Goal: Transaction & Acquisition: Purchase product/service

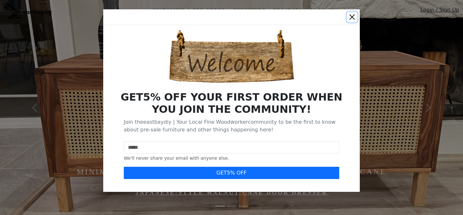
click at [353, 18] on button "Close" at bounding box center [352, 17] width 10 height 10
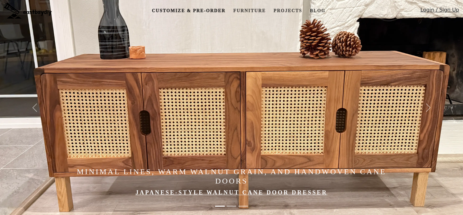
click at [222, 10] on link "Customize & Pre-order" at bounding box center [188, 11] width 79 height 12
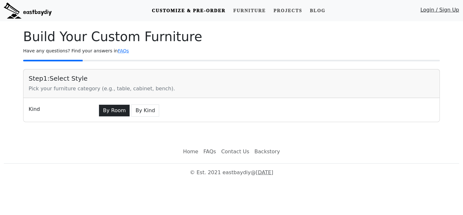
click at [117, 109] on button "By Room" at bounding box center [114, 110] width 31 height 12
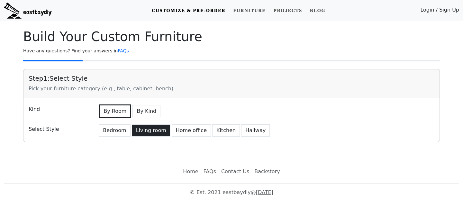
click at [141, 131] on button "Living room" at bounding box center [151, 130] width 39 height 12
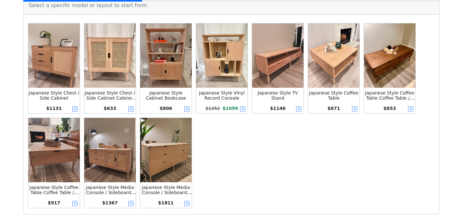
scroll to position [167, 0]
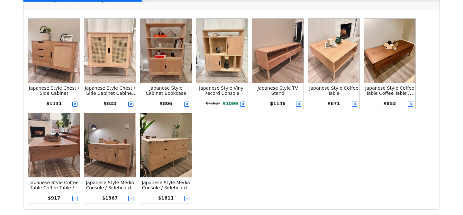
click at [284, 76] on img at bounding box center [277, 51] width 51 height 64
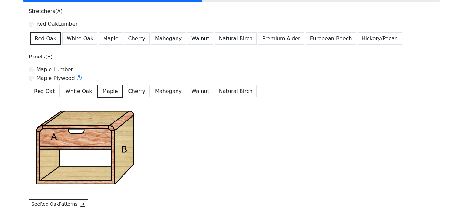
scroll to position [429, 0]
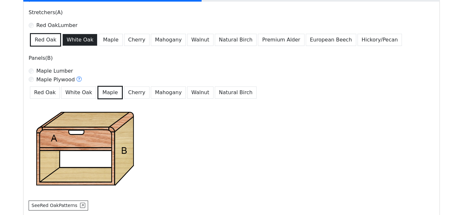
click at [81, 41] on button "White Oak" at bounding box center [79, 40] width 35 height 12
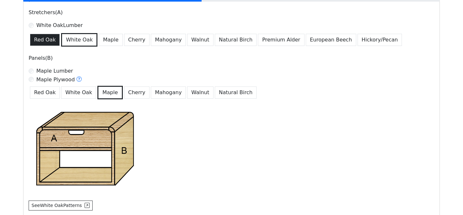
click at [49, 38] on button "Red Oak" at bounding box center [45, 40] width 30 height 12
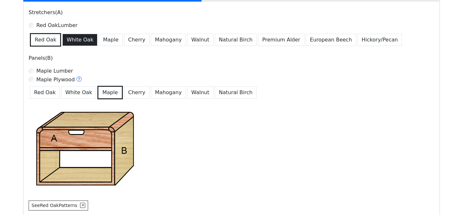
click at [75, 41] on button "White Oak" at bounding box center [79, 40] width 35 height 12
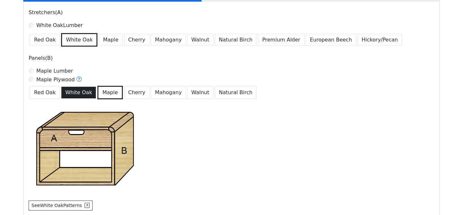
click at [72, 98] on button "White Oak" at bounding box center [78, 92] width 35 height 12
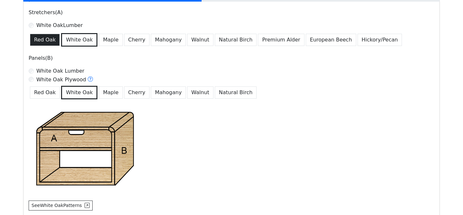
click at [47, 43] on button "Red Oak" at bounding box center [45, 40] width 30 height 12
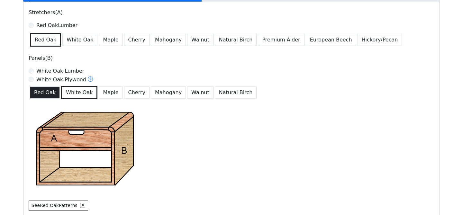
click at [46, 94] on button "Red Oak" at bounding box center [45, 92] width 30 height 12
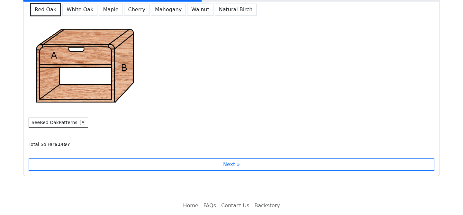
scroll to position [532, 0]
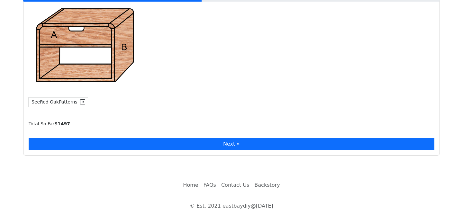
click at [176, 142] on button "Next »" at bounding box center [232, 144] width 406 height 12
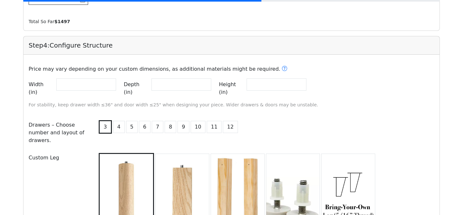
scroll to position [633, 0]
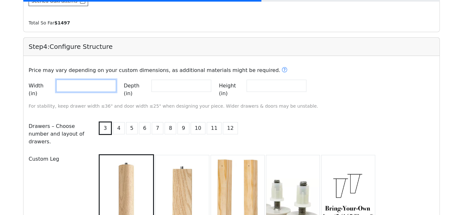
click at [110, 86] on input "**" at bounding box center [86, 86] width 60 height 12
type input "*"
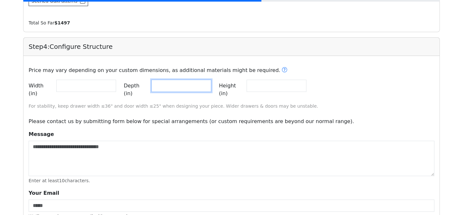
click at [193, 87] on input "**" at bounding box center [181, 86] width 60 height 12
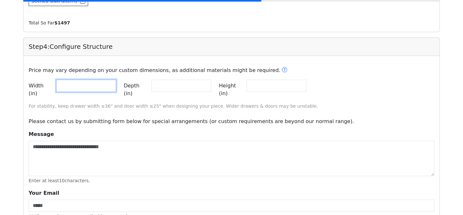
click at [99, 84] on input "**" at bounding box center [86, 86] width 60 height 12
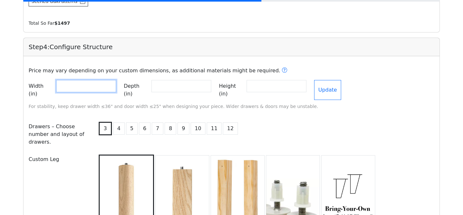
scroll to position [675, 0]
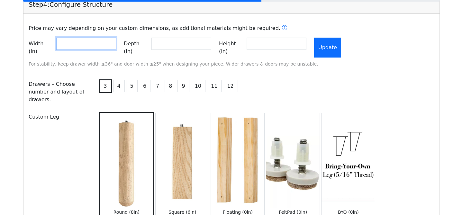
type input "**"
click at [341, 47] on button "Update" at bounding box center [327, 48] width 27 height 20
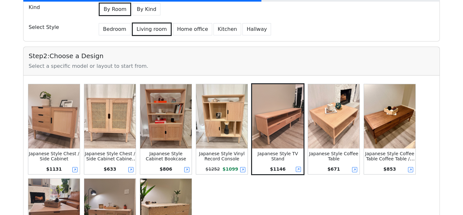
scroll to position [105, 0]
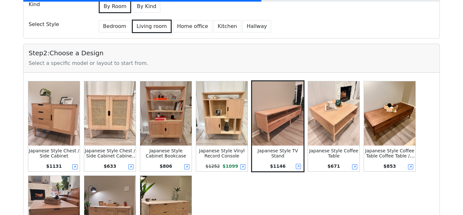
click at [216, 124] on img at bounding box center [221, 113] width 51 height 64
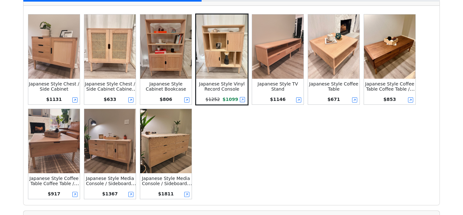
scroll to position [0, 0]
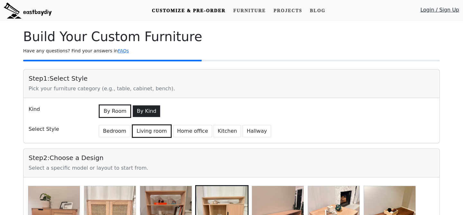
click at [147, 108] on button "By Kind" at bounding box center [146, 111] width 28 height 12
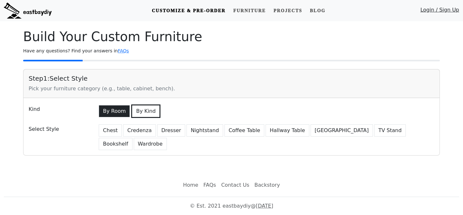
click at [120, 111] on button "By Room" at bounding box center [114, 111] width 31 height 12
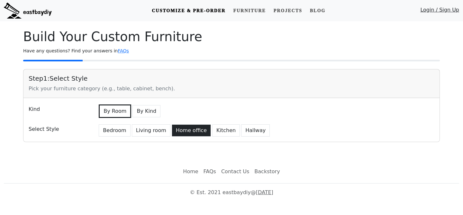
click at [179, 132] on button "Home office" at bounding box center [191, 130] width 39 height 12
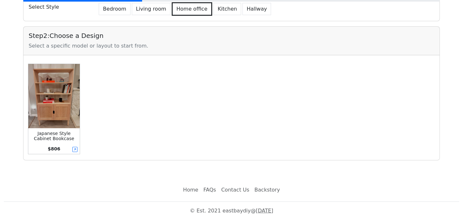
scroll to position [80, 0]
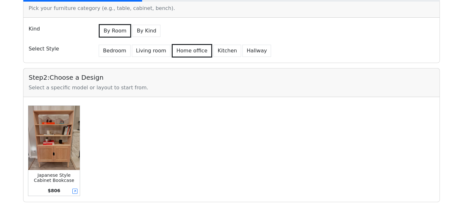
click at [140, 39] on div "Kind By Room By Kind Select Style Bedroom Living room Home office [GEOGRAPHIC_D…" at bounding box center [231, 40] width 416 height 45
click at [143, 32] on button "By Kind" at bounding box center [146, 31] width 28 height 12
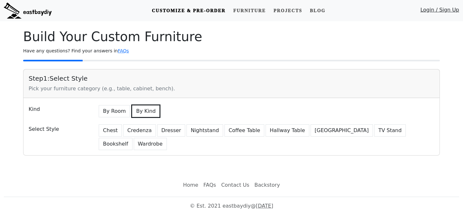
scroll to position [0, 0]
click at [191, 133] on button "Nightstand" at bounding box center [204, 130] width 37 height 12
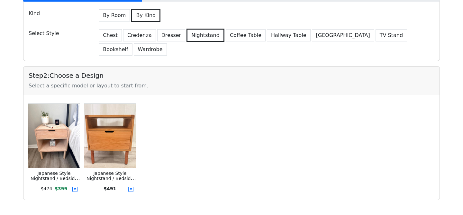
scroll to position [98, 0]
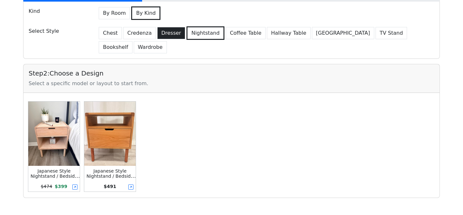
click at [174, 31] on button "Dresser" at bounding box center [171, 33] width 28 height 12
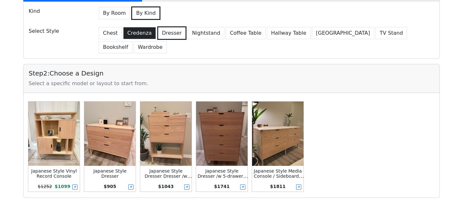
click at [133, 34] on button "Credenza" at bounding box center [139, 33] width 33 height 12
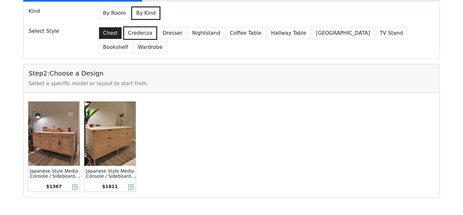
click at [114, 33] on button "Chest" at bounding box center [110, 33] width 23 height 12
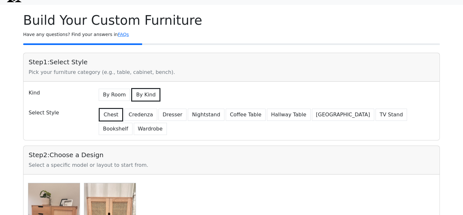
scroll to position [0, 0]
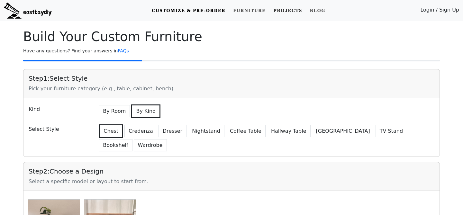
click at [289, 12] on link "Projects" at bounding box center [288, 11] width 34 height 12
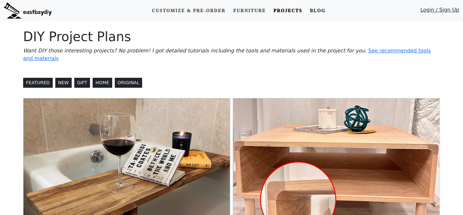
click at [314, 10] on link "Blog" at bounding box center [317, 11] width 21 height 12
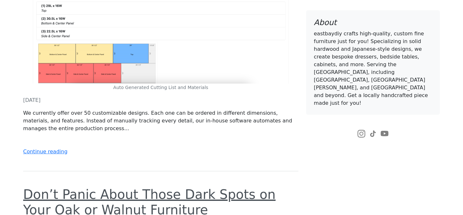
scroll to position [264, 0]
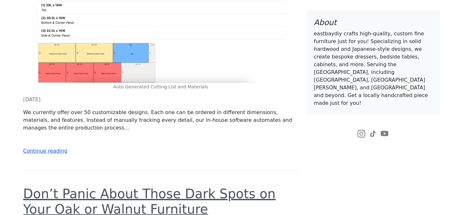
click at [50, 150] on link "Continue reading" at bounding box center [45, 151] width 44 height 6
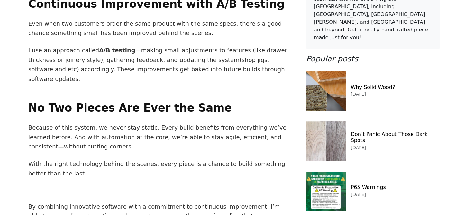
scroll to position [1021, 0]
